Goal: Check status

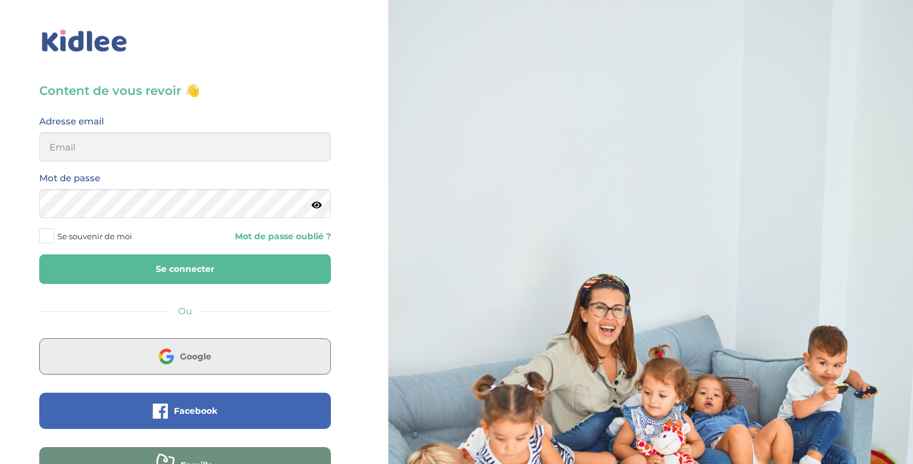
scroll to position [114, 0]
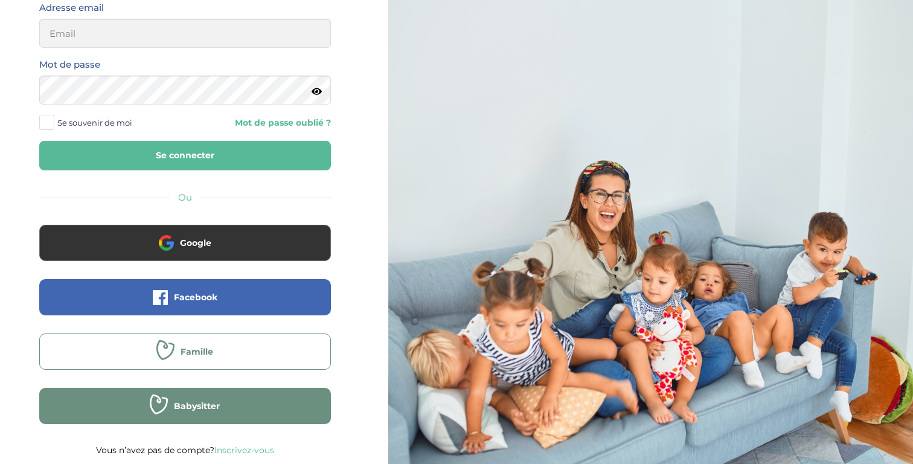
click at [205, 346] on span "Famille" at bounding box center [197, 352] width 33 height 12
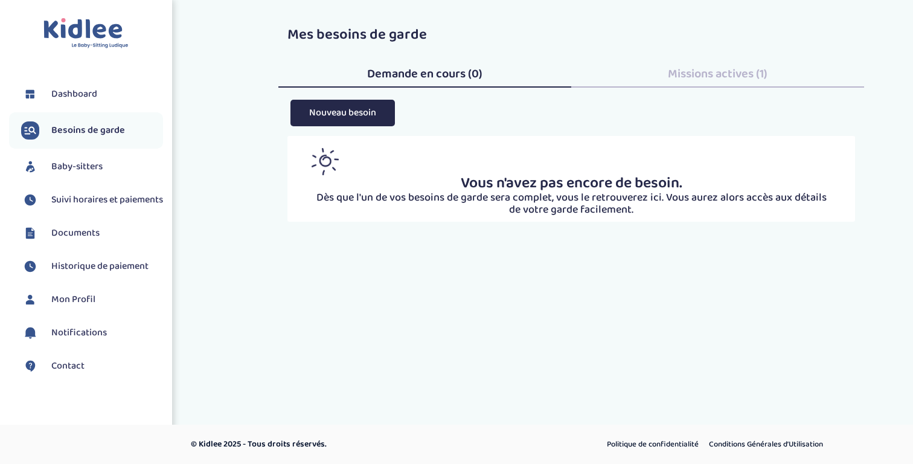
click at [726, 78] on span "Missions actives (1)" at bounding box center [718, 73] width 100 height 19
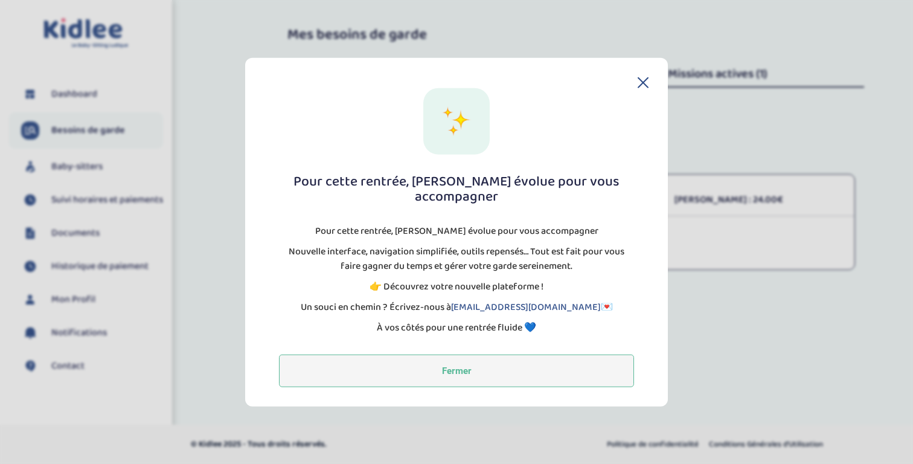
click at [402, 367] on button "Fermer" at bounding box center [456, 370] width 355 height 33
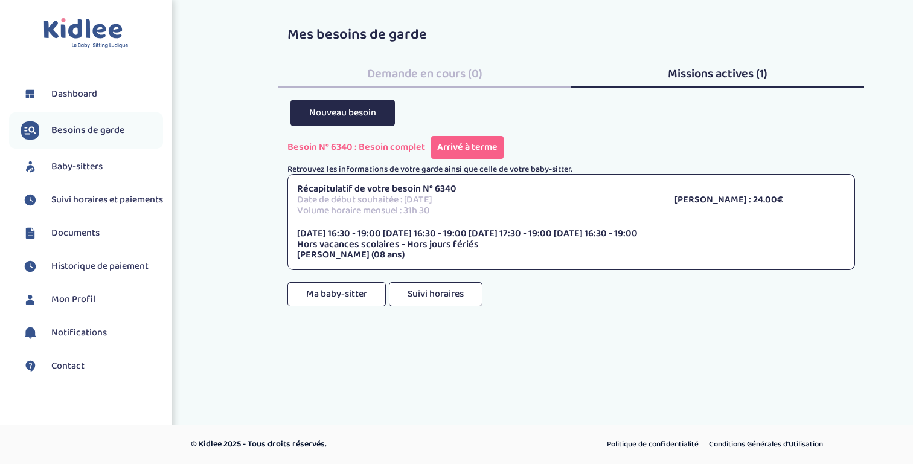
click at [405, 209] on p "Volume horaire mensuel : 31h 30" at bounding box center [476, 210] width 359 height 11
drag, startPoint x: 405, startPoint y: 209, endPoint x: 473, endPoint y: 211, distance: 67.7
click at [473, 211] on p "Volume horaire mensuel : 31h 30" at bounding box center [476, 210] width 359 height 11
